Goal: Task Accomplishment & Management: Complete application form

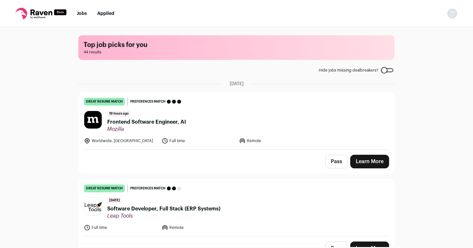
click at [78, 17] on nav "Jobs Applied Settings Notifications Preferences Resume FAQs Logout" at bounding box center [236, 14] width 473 height 28
click at [79, 16] on li "Jobs" at bounding box center [82, 13] width 10 height 6
click at [81, 14] on link "Jobs" at bounding box center [82, 13] width 10 height 5
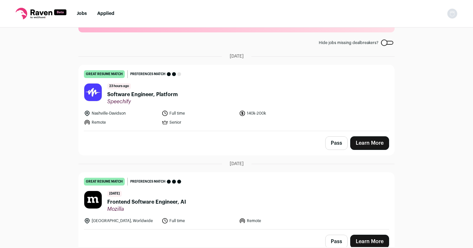
scroll to position [27, 0]
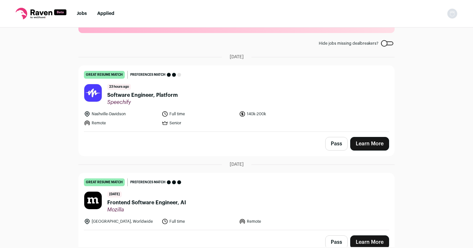
click at [129, 94] on span "Software Engineer, Platform" at bounding box center [142, 95] width 71 height 8
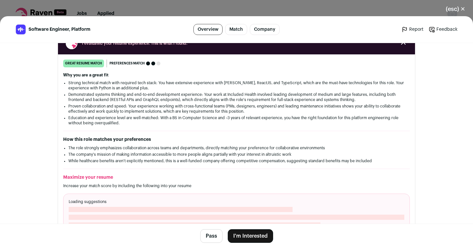
scroll to position [93, 0]
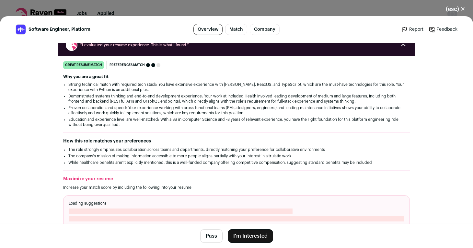
click at [248, 232] on button "I'm Interested" at bounding box center [250, 236] width 45 height 14
click at [254, 240] on button "I'm Interested" at bounding box center [250, 236] width 45 height 14
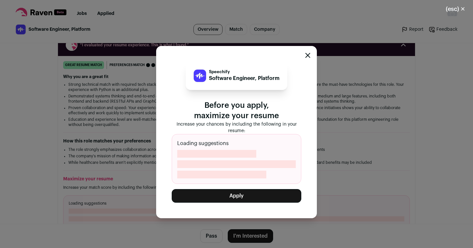
click at [232, 199] on button "Apply" at bounding box center [236, 196] width 129 height 14
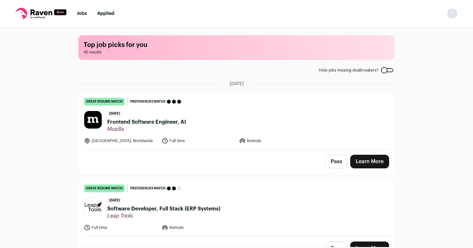
click at [103, 13] on link "Applied" at bounding box center [105, 13] width 17 height 5
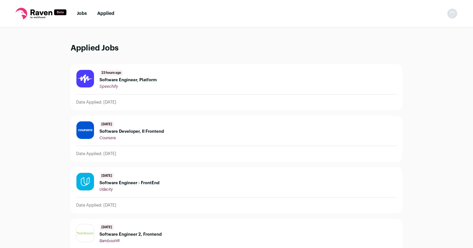
click at [122, 80] on span "Software Engineer, Platform" at bounding box center [127, 79] width 57 height 5
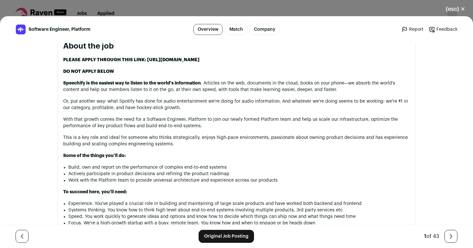
scroll to position [315, 0]
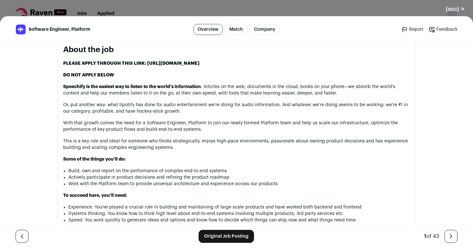
click at [140, 6] on div "(esc) ✕ Software Engineer, Platform Overview Match Company Report Feedback Repo…" at bounding box center [236, 124] width 473 height 248
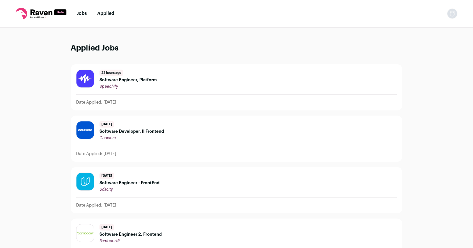
click at [81, 15] on link "Jobs" at bounding box center [82, 13] width 10 height 5
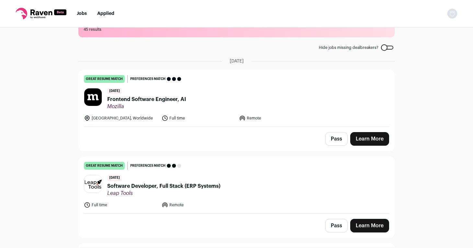
scroll to position [22, 0]
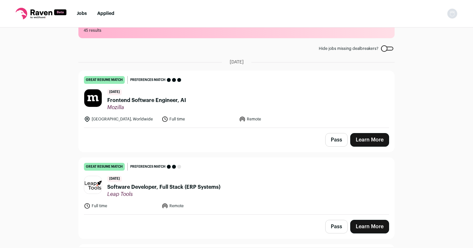
click at [141, 186] on span "Software Developer, Full Stack (ERP Systems)" at bounding box center [163, 187] width 113 height 8
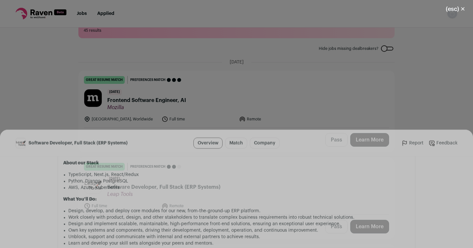
scroll to position [455, 0]
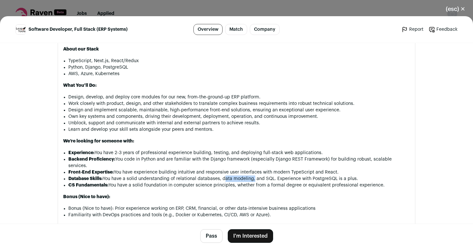
drag, startPoint x: 223, startPoint y: 168, endPoint x: 252, endPoint y: 166, distance: 29.8
click at [252, 175] on li "Database Skills: You have a solid understanding of relational databases, data m…" at bounding box center [238, 178] width 341 height 6
copy li "data modeling"
